Goal: Information Seeking & Learning: Find specific fact

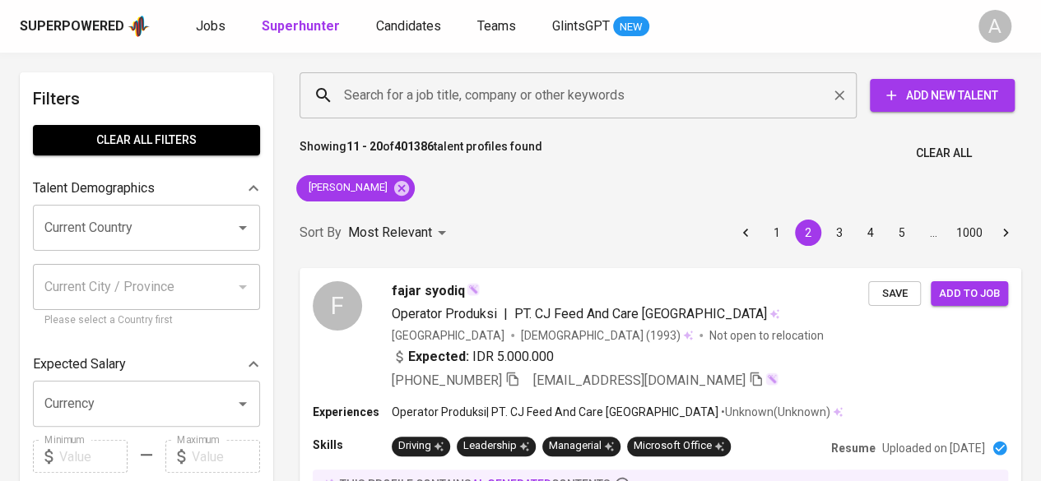
click at [411, 98] on input "Search for a job title, company or other keywords" at bounding box center [582, 95] width 485 height 31
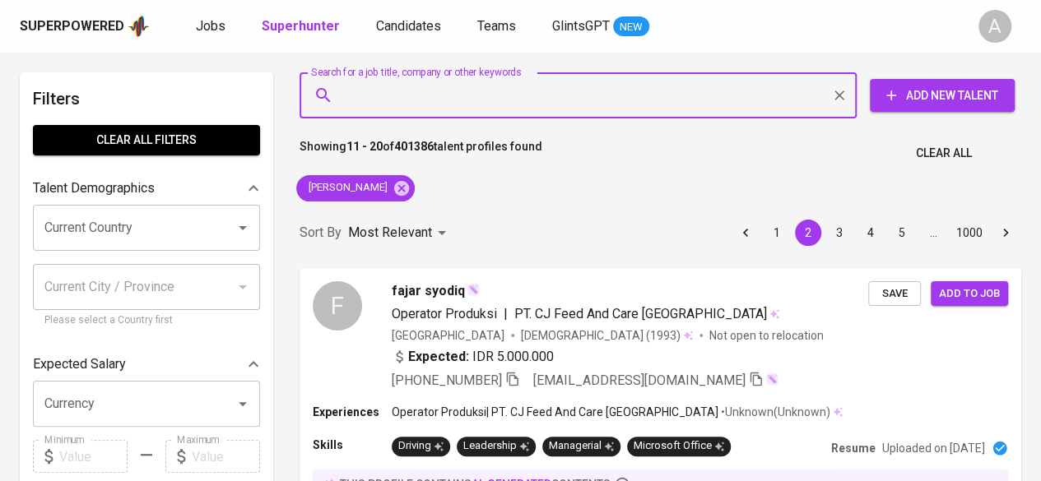
paste input "[PERSON_NAME]"
type input "[PERSON_NAME]"
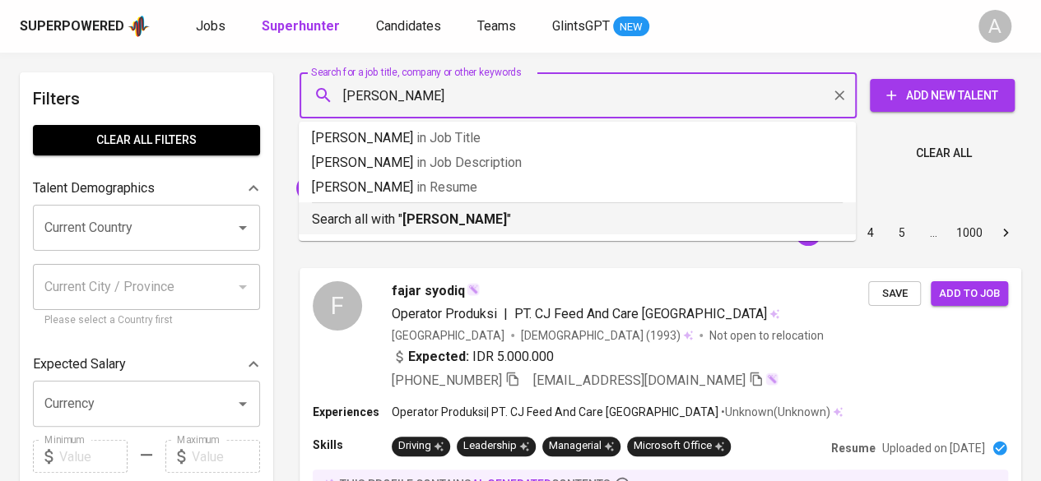
click at [395, 218] on p "Search all with " [PERSON_NAME] "" at bounding box center [577, 220] width 531 height 20
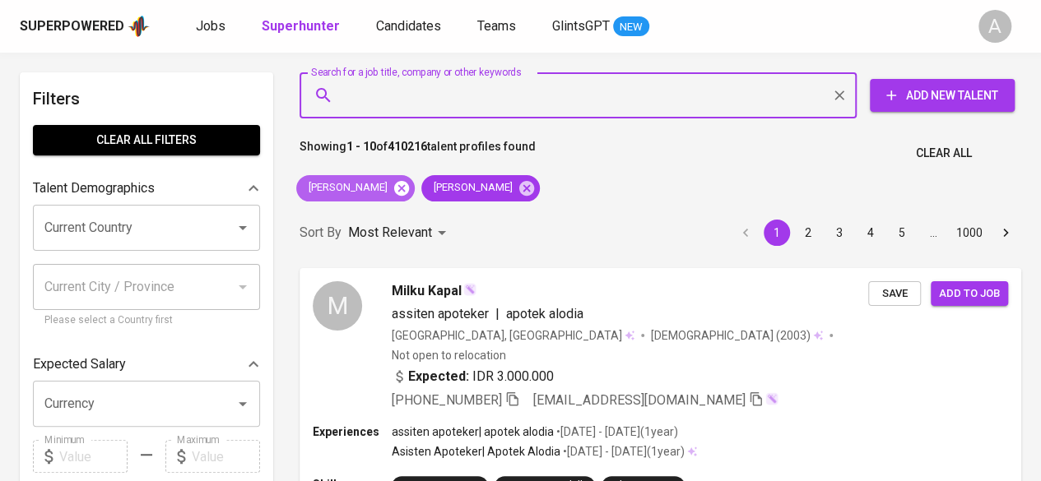
click at [409, 186] on icon at bounding box center [401, 187] width 15 height 15
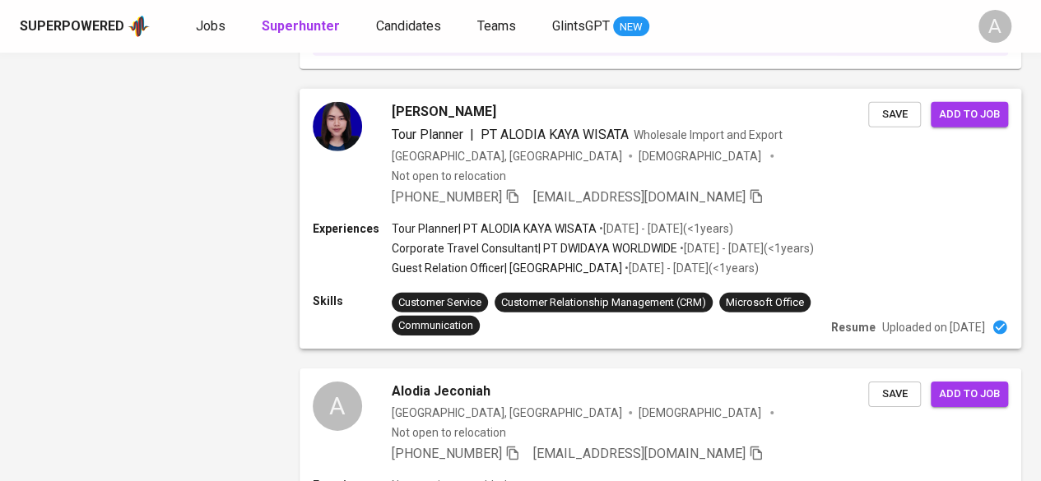
scroll to position [2416, 0]
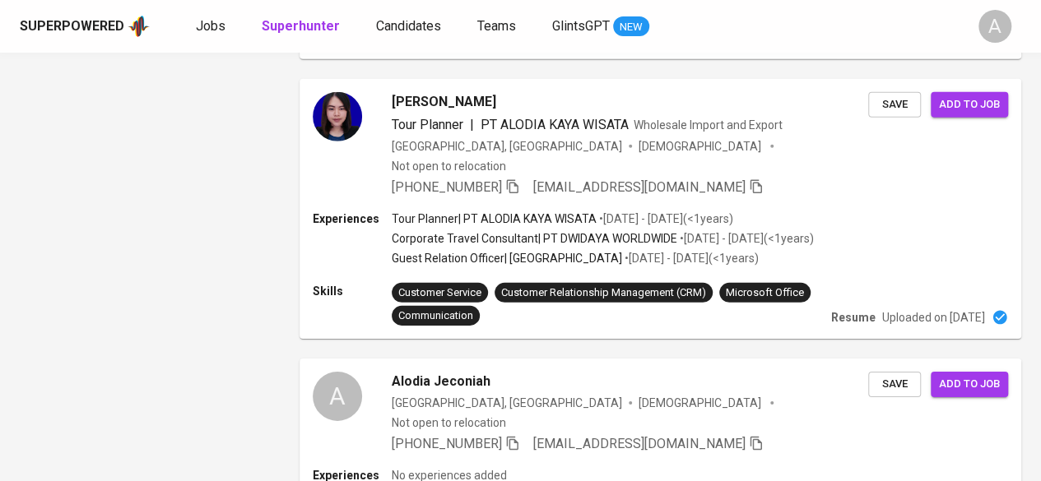
drag, startPoint x: 379, startPoint y: 401, endPoint x: 0, endPoint y: 185, distance: 436.3
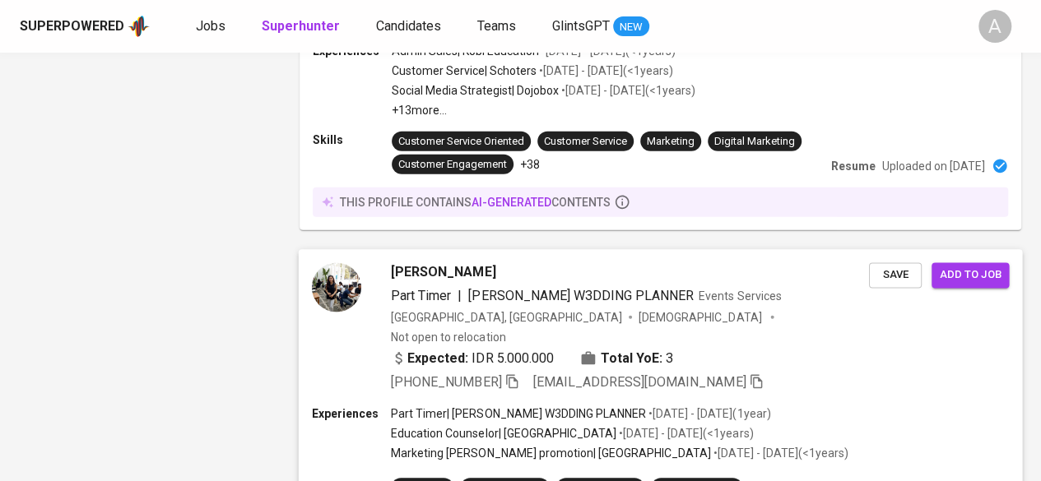
scroll to position [2575, 0]
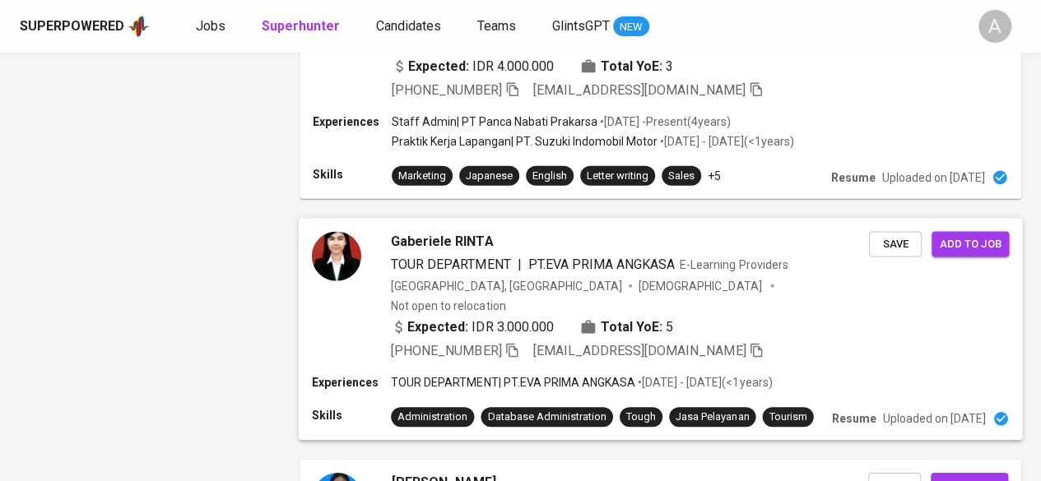
scroll to position [2697, 0]
